Goal: Navigation & Orientation: Find specific page/section

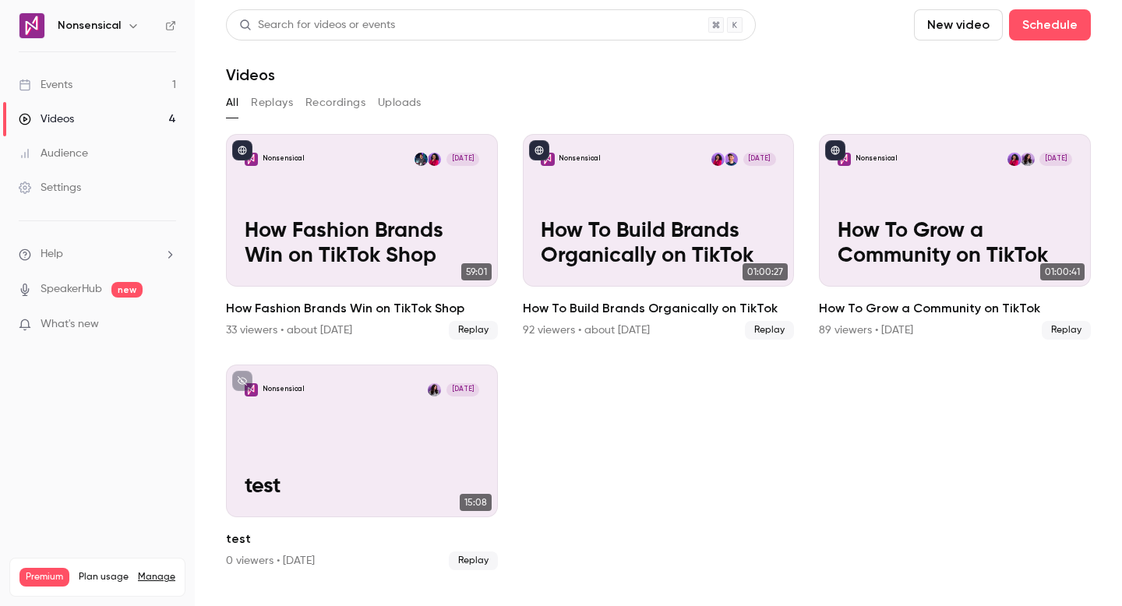
click at [118, 91] on link "Events 1" at bounding box center [97, 85] width 195 height 34
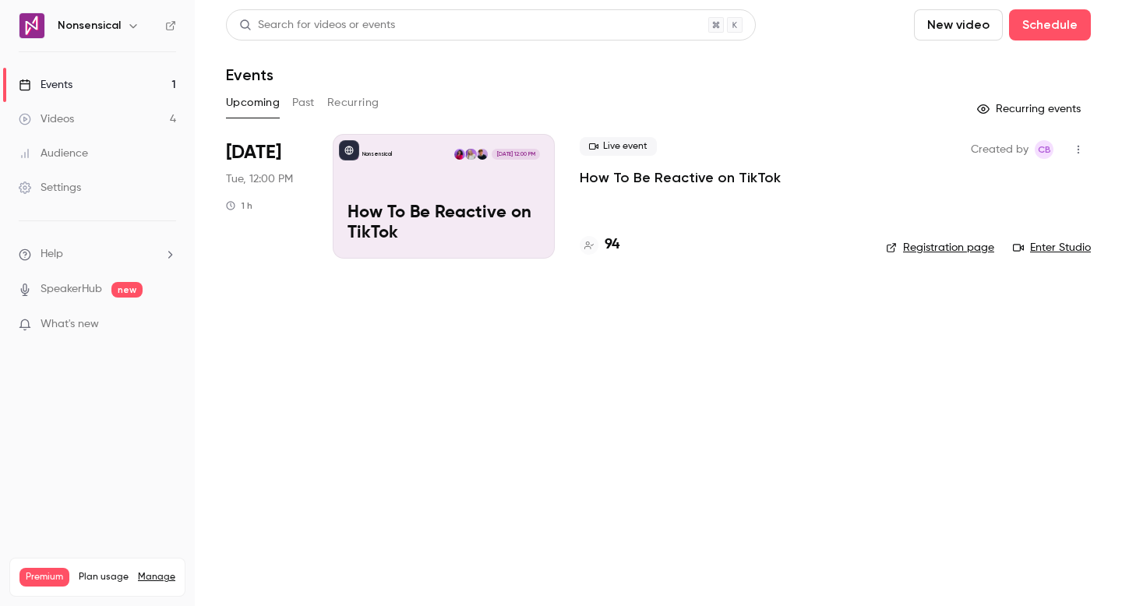
click at [313, 110] on button "Past" at bounding box center [303, 102] width 23 height 25
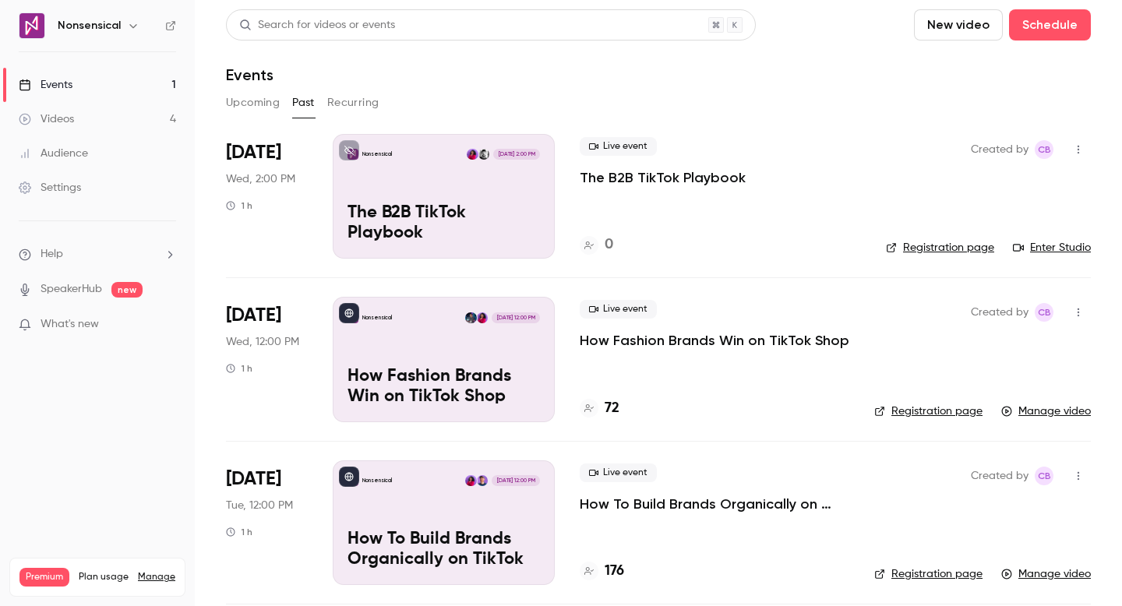
click at [344, 109] on button "Recurring" at bounding box center [353, 102] width 52 height 25
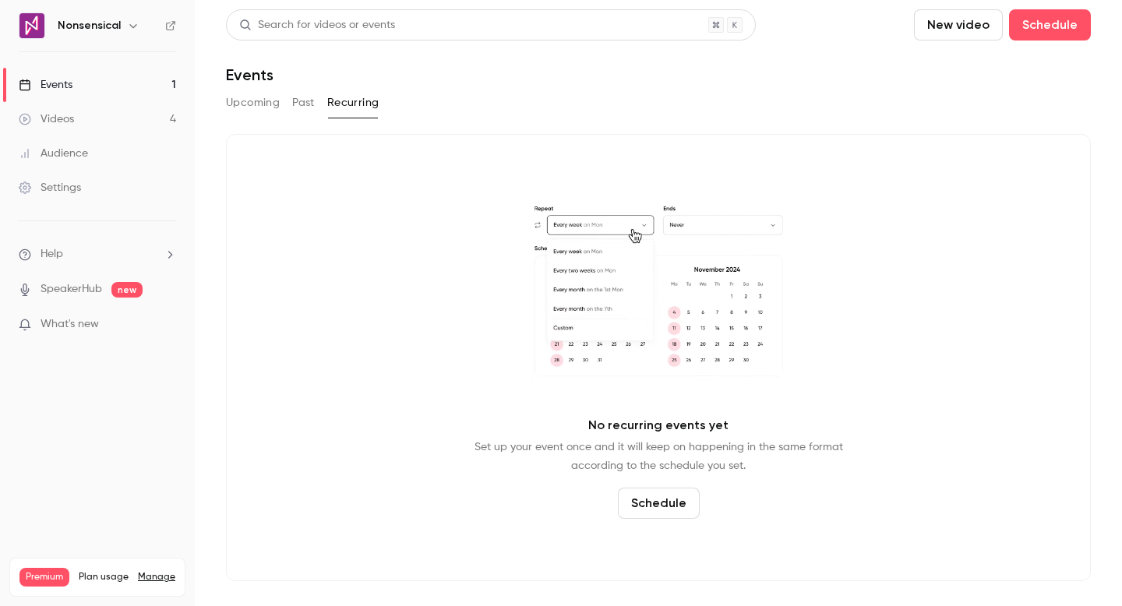
click at [245, 113] on button "Upcoming" at bounding box center [253, 102] width 54 height 25
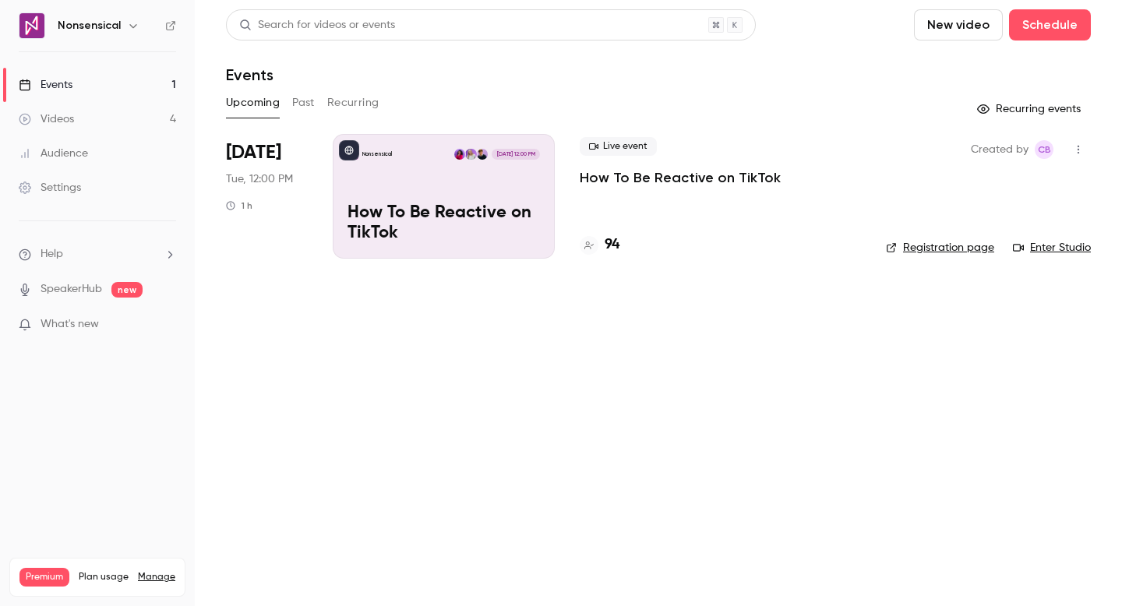
click at [116, 80] on link "Events 1" at bounding box center [97, 85] width 195 height 34
click at [407, 170] on div "Nonsensical [DATE] 12:00 PM How To Be Reactive on TikTok" at bounding box center [444, 196] width 222 height 125
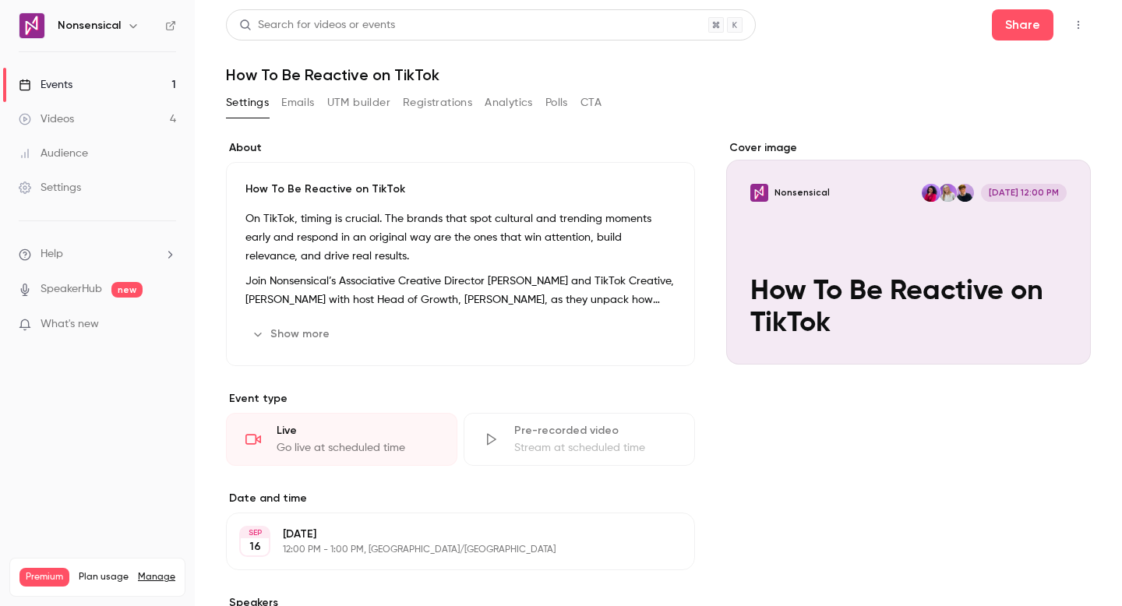
click at [381, 102] on button "UTM builder" at bounding box center [358, 102] width 63 height 25
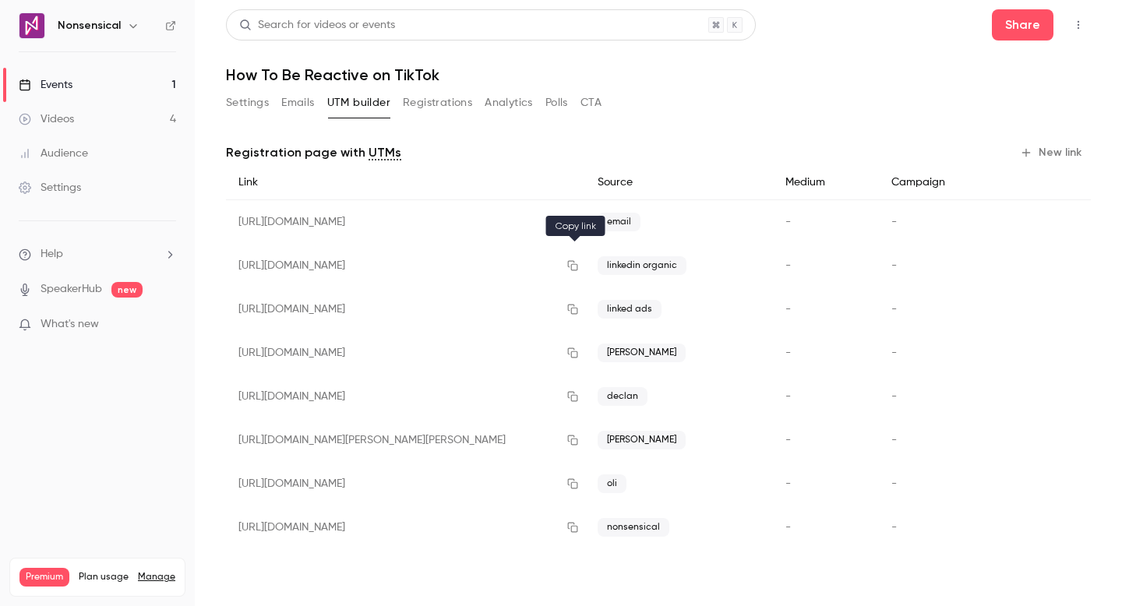
click at [575, 269] on icon "button" at bounding box center [572, 265] width 12 height 11
